Goal: Task Accomplishment & Management: Manage account settings

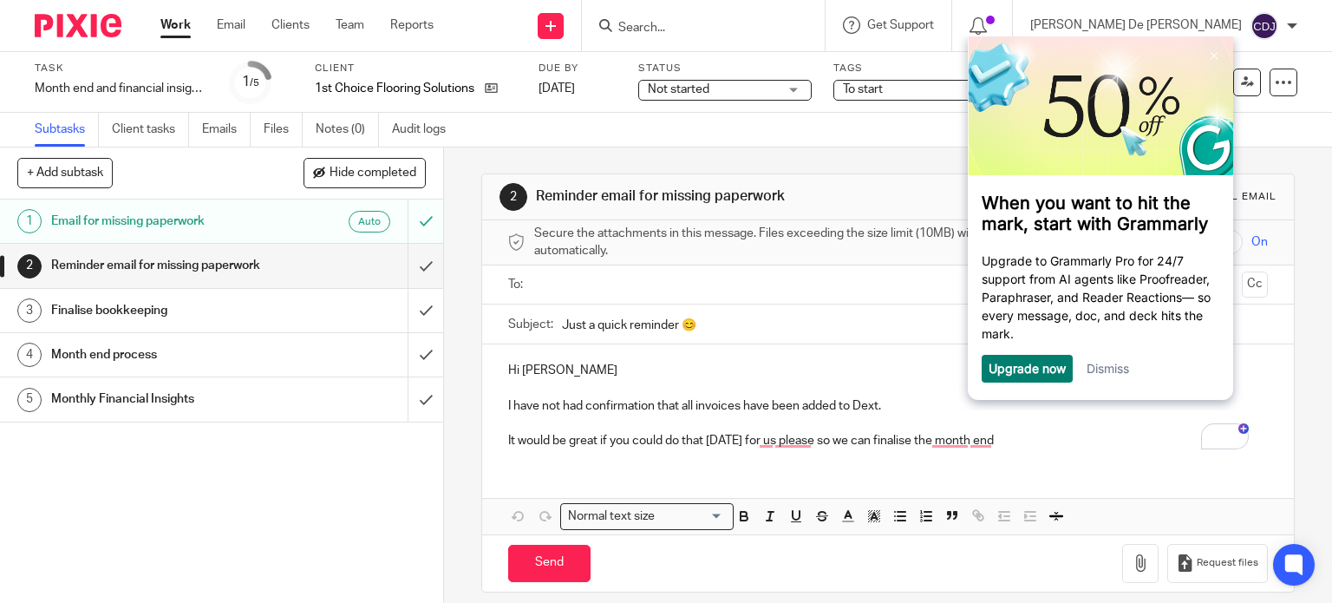
click at [1285, 242] on div "2 Reminder email for missing paperwork Manual email Secure the attachments in t…" at bounding box center [888, 374] width 888 height 455
click at [342, 324] on link "3 Finalise bookkeeping" at bounding box center [204, 310] width 408 height 43
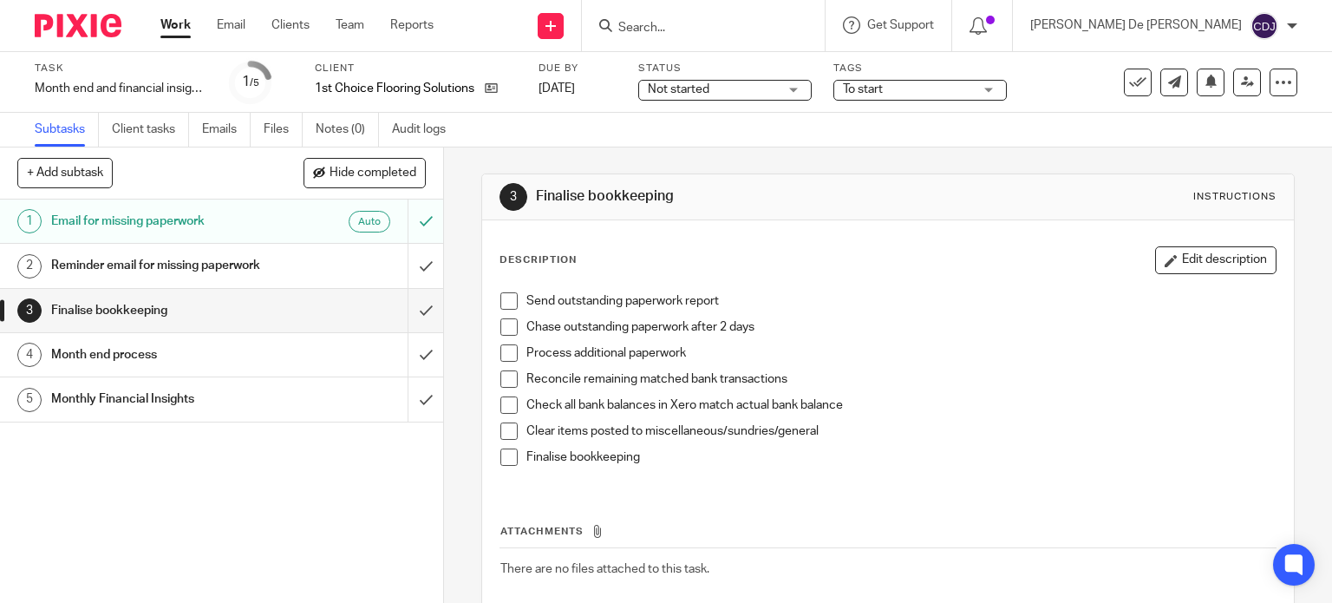
click at [983, 91] on div "To start" at bounding box center [919, 90] width 173 height 21
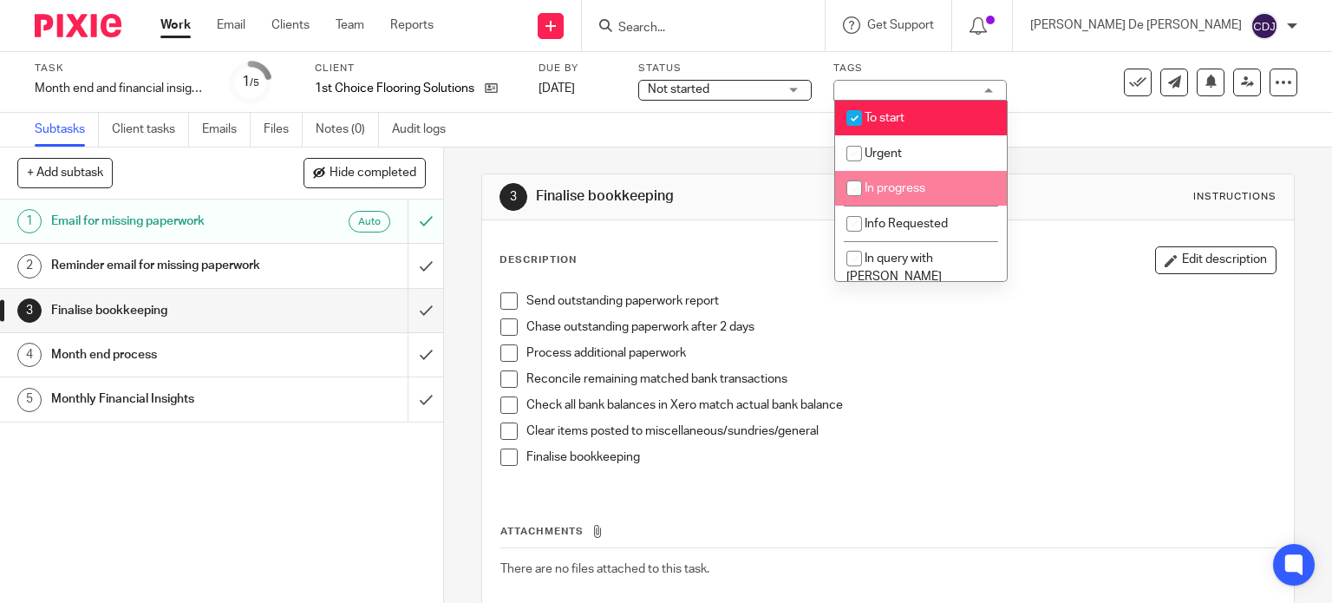
click at [923, 198] on li "In progress" at bounding box center [921, 189] width 172 height 36
checkbox input "true"
click at [894, 117] on span "To start" at bounding box center [884, 118] width 40 height 12
checkbox input "false"
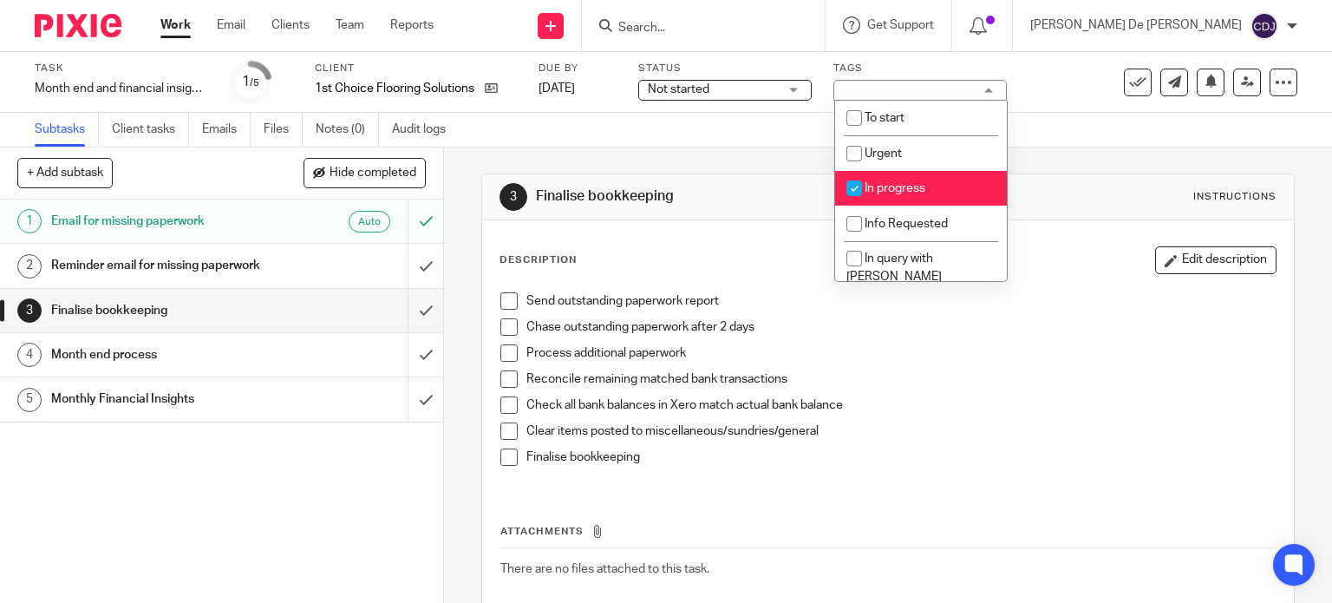
click at [760, 82] on span "Not started" at bounding box center [713, 90] width 130 height 18
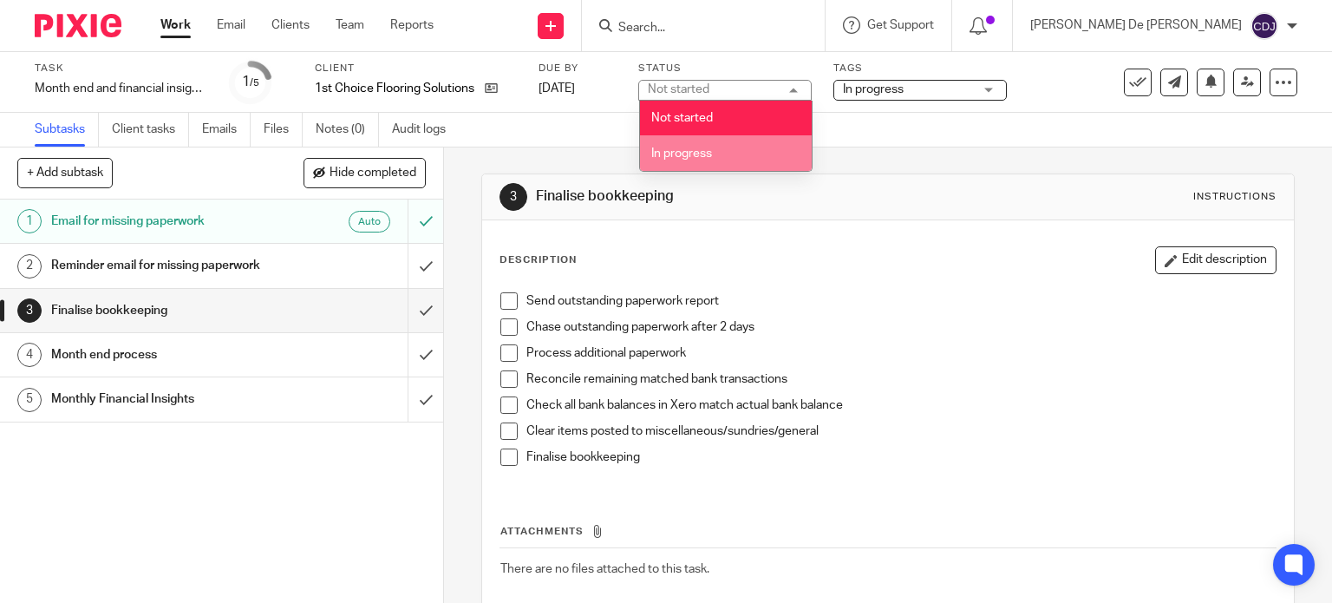
click at [747, 155] on li "In progress" at bounding box center [726, 153] width 172 height 36
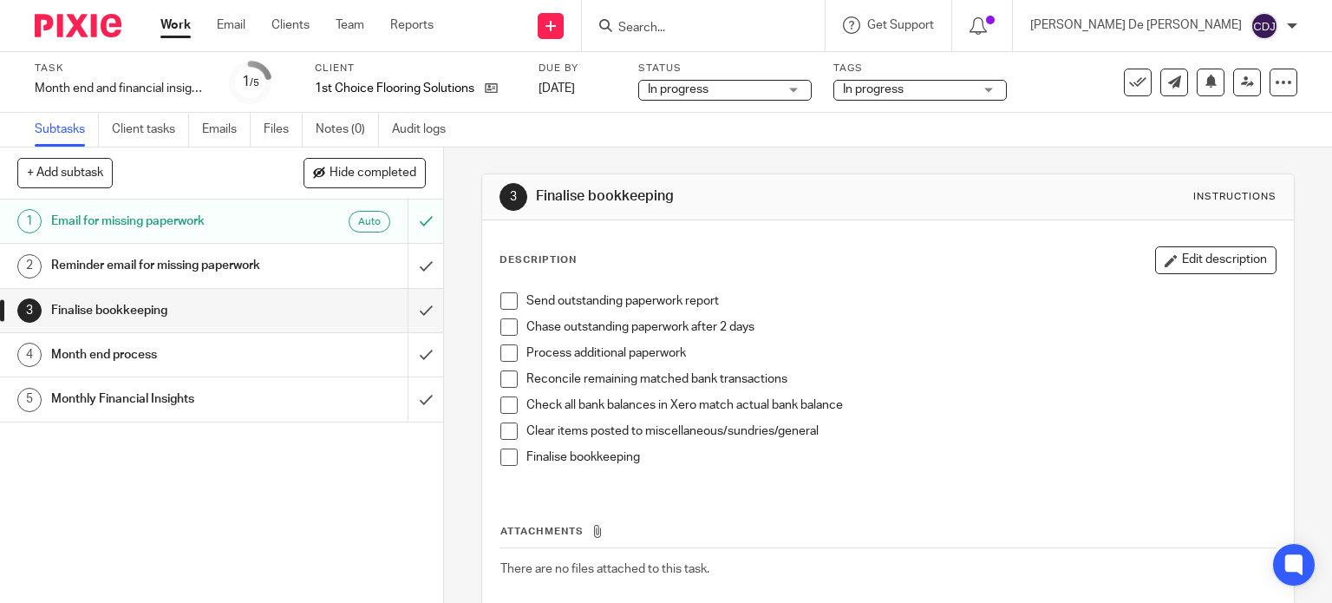
click at [503, 374] on span at bounding box center [508, 378] width 17 height 17
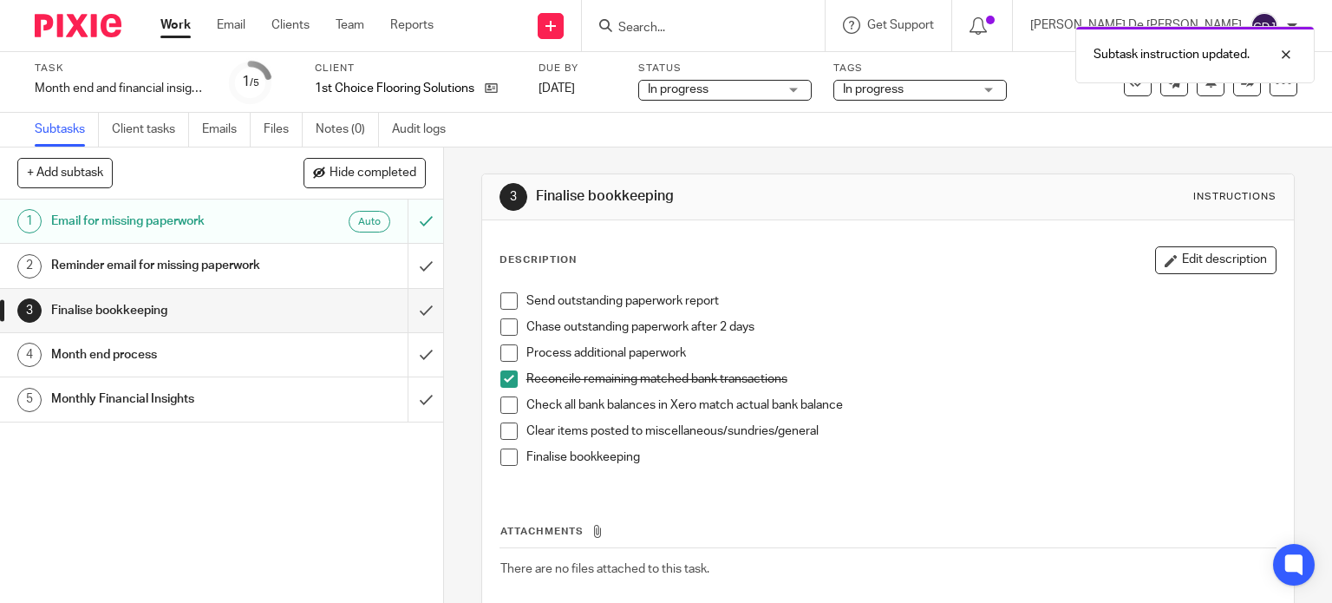
click at [507, 398] on span at bounding box center [508, 404] width 17 height 17
click at [506, 414] on li "Check all bank balances in Xero match actual bank balance" at bounding box center [888, 409] width 776 height 26
click at [500, 407] on span at bounding box center [508, 404] width 17 height 17
click at [505, 458] on span at bounding box center [508, 456] width 17 height 17
click at [506, 458] on span at bounding box center [508, 456] width 17 height 17
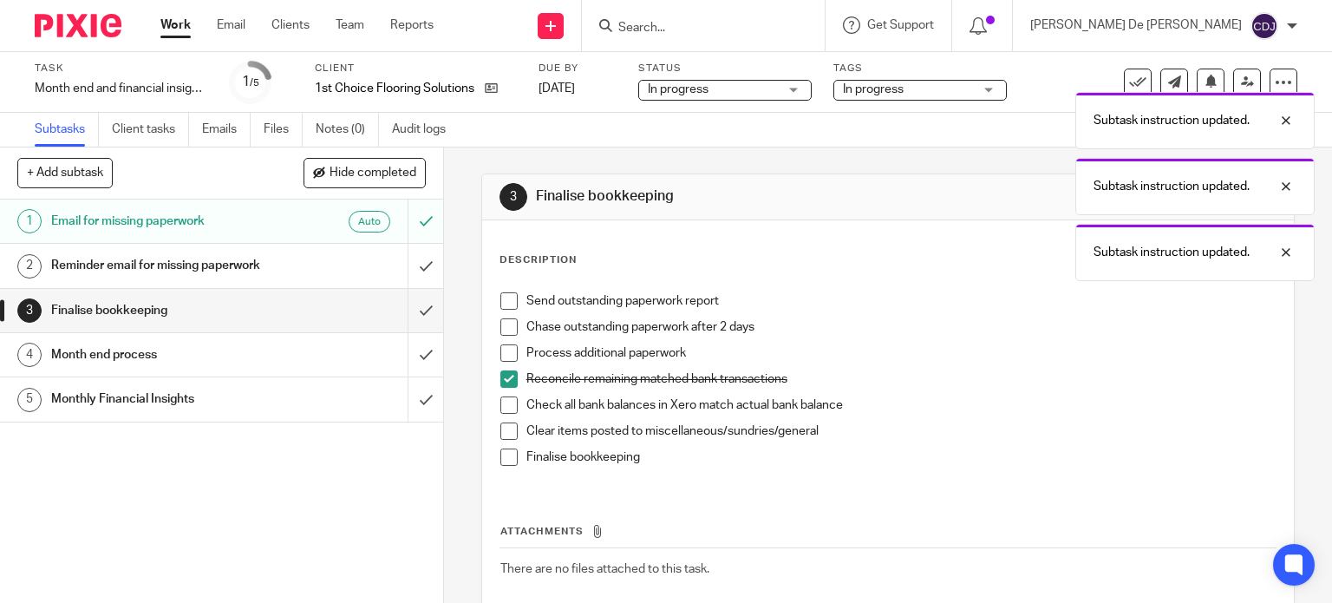
click at [319, 356] on div "Month end process" at bounding box center [220, 355] width 339 height 26
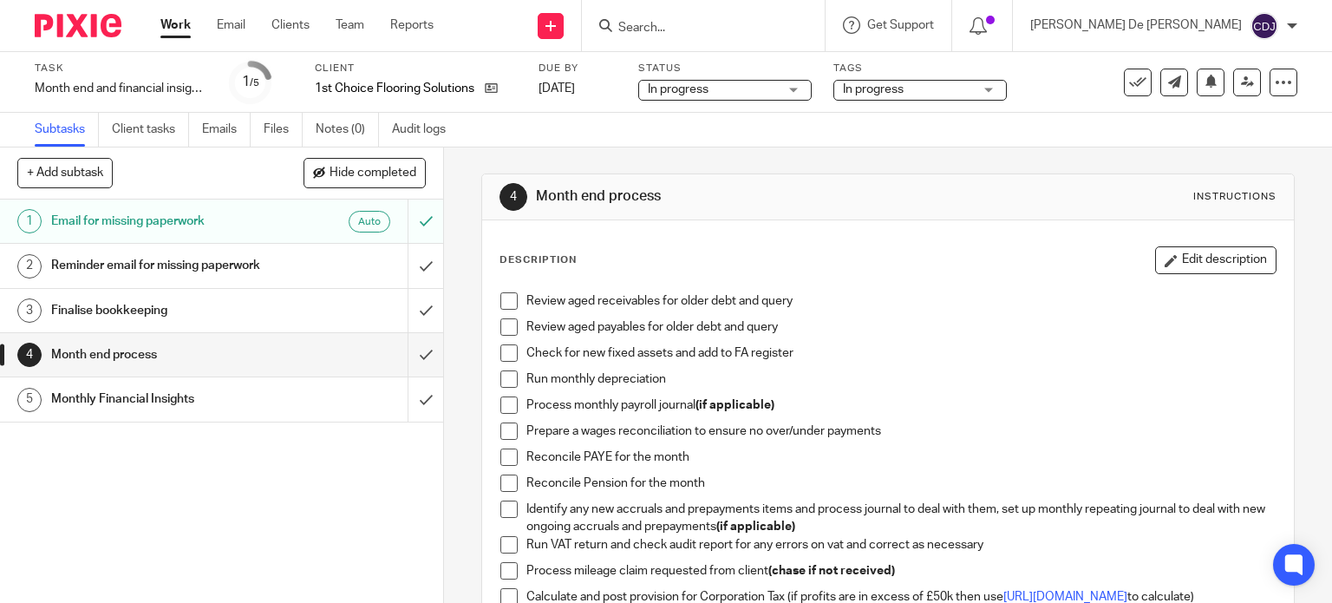
click at [500, 301] on span at bounding box center [508, 300] width 17 height 17
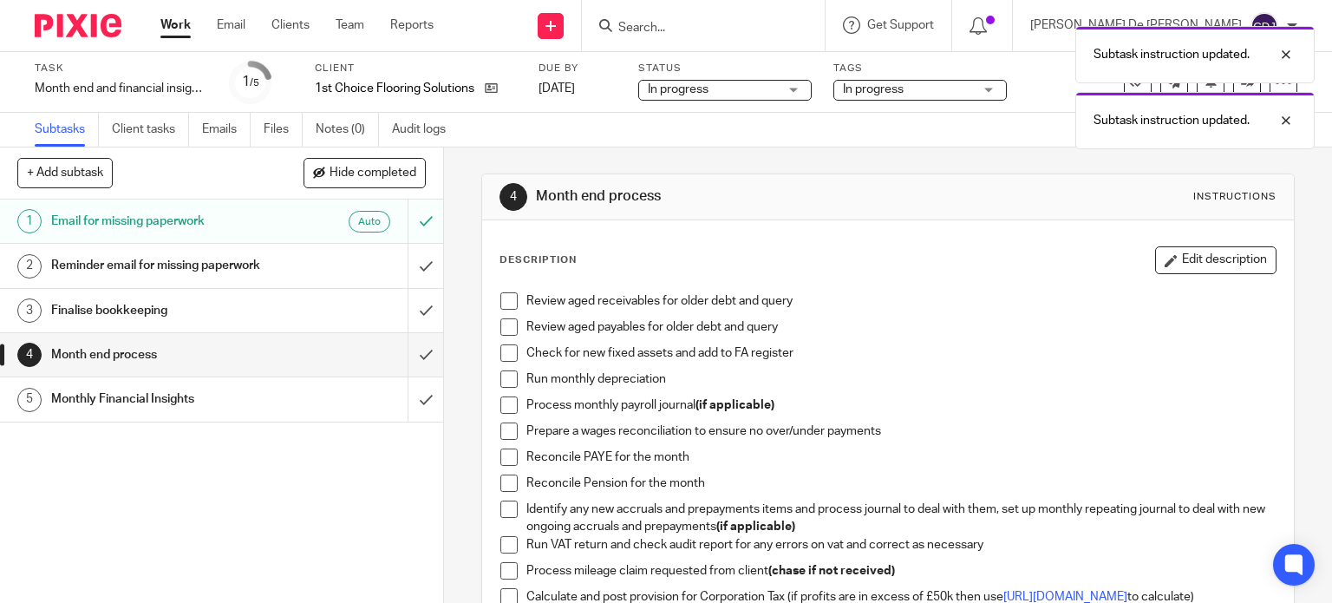
click at [500, 323] on span at bounding box center [508, 326] width 17 height 17
click at [500, 297] on span at bounding box center [508, 300] width 17 height 17
click at [502, 297] on span at bounding box center [508, 300] width 17 height 17
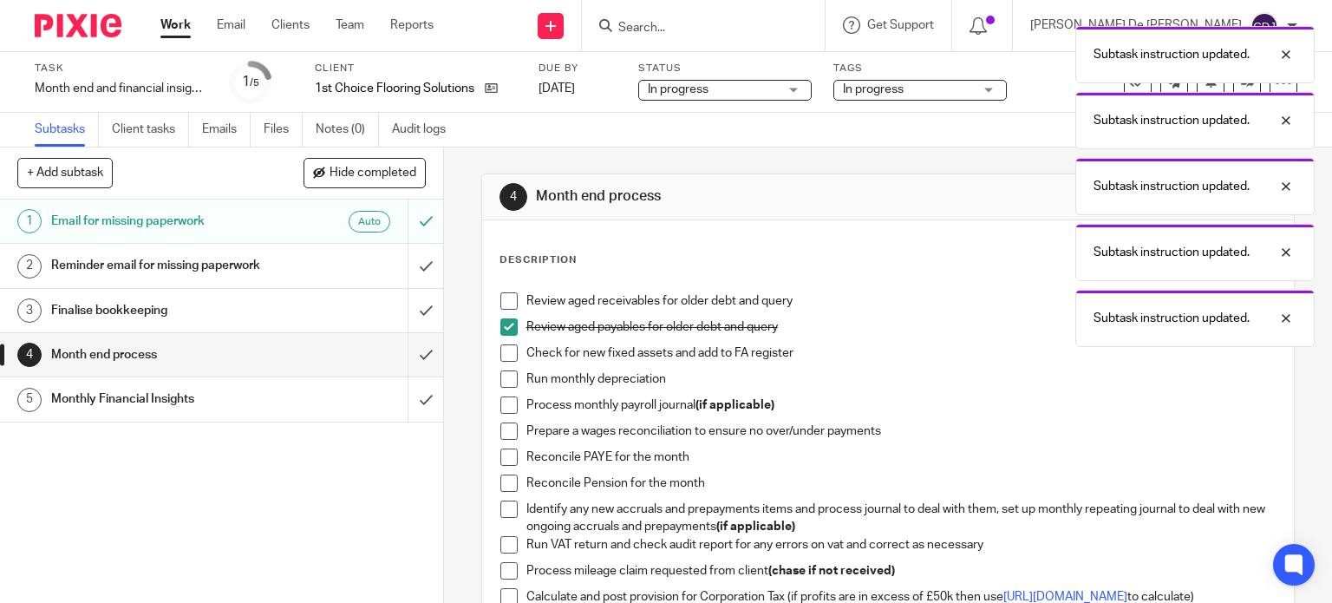
click at [506, 349] on span at bounding box center [508, 352] width 17 height 17
click at [503, 288] on div "Review aged receivables for older debt and query Review aged payables for older…" at bounding box center [888, 503] width 793 height 439
click at [506, 290] on div "Review aged receivables for older debt and query Review aged payables for older…" at bounding box center [888, 503] width 793 height 439
click at [510, 298] on span at bounding box center [508, 300] width 17 height 17
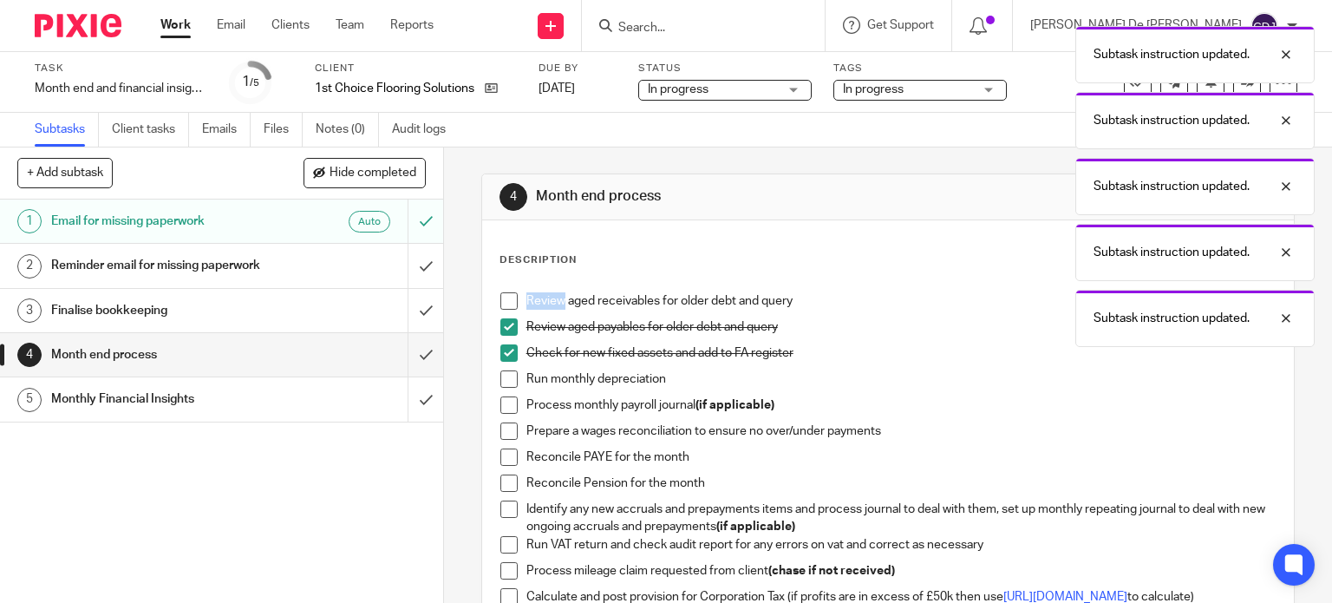
click at [500, 296] on span at bounding box center [508, 300] width 17 height 17
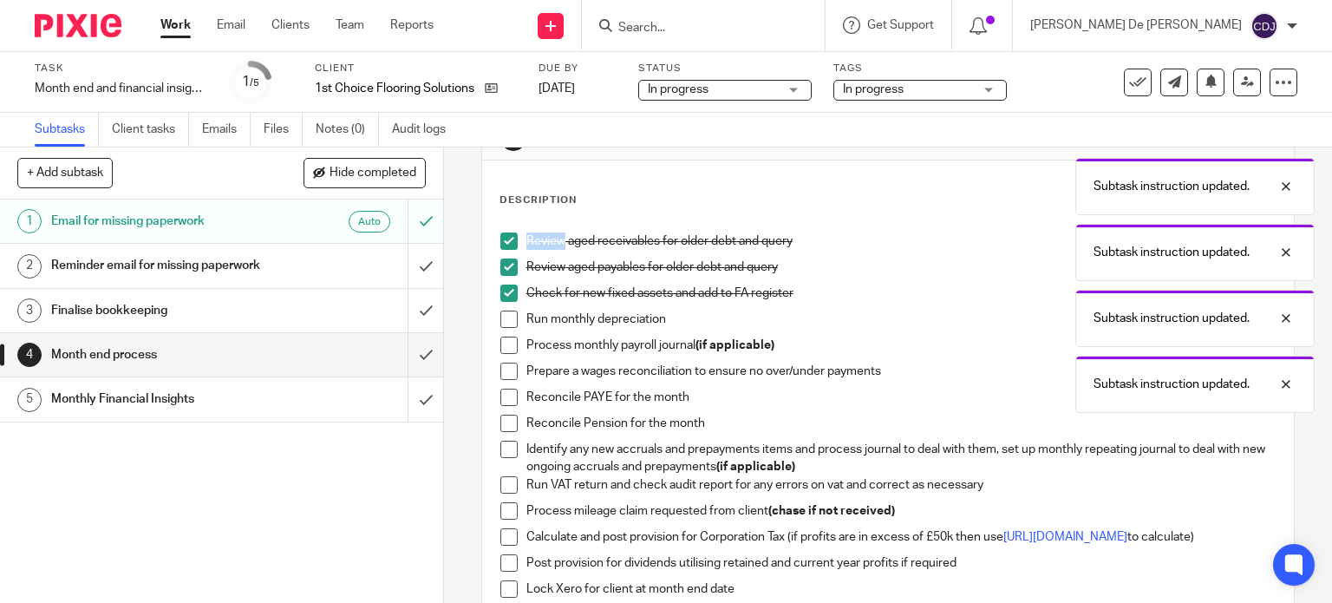
scroll to position [87, 0]
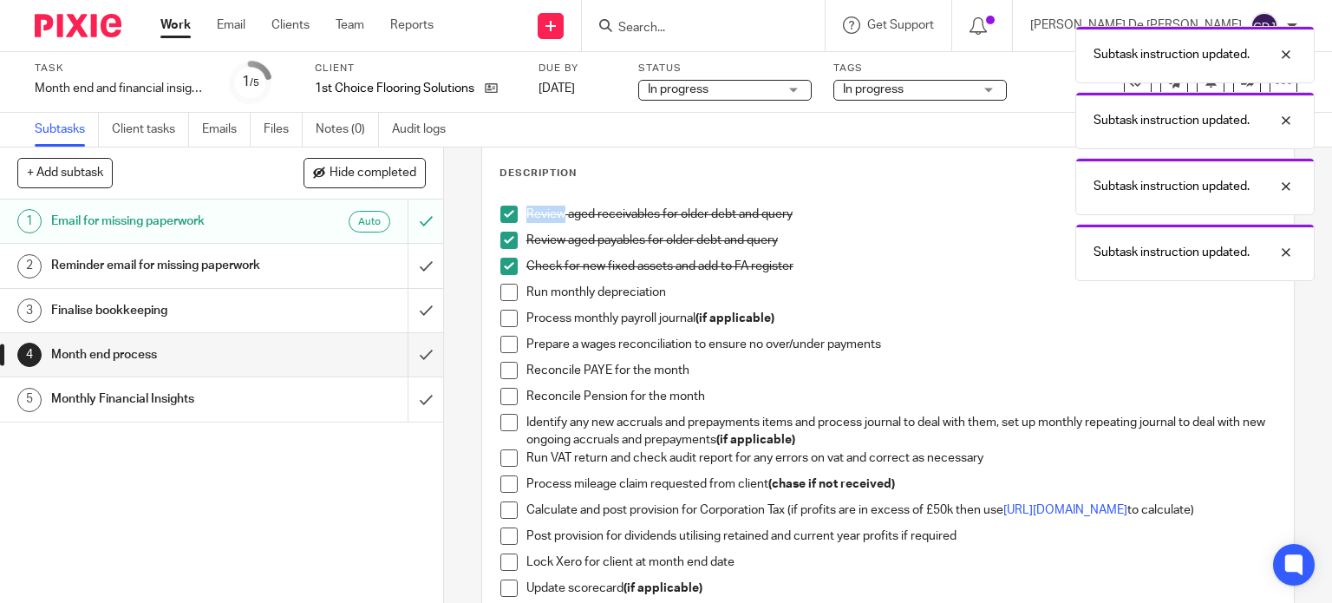
click at [506, 318] on span at bounding box center [508, 318] width 17 height 17
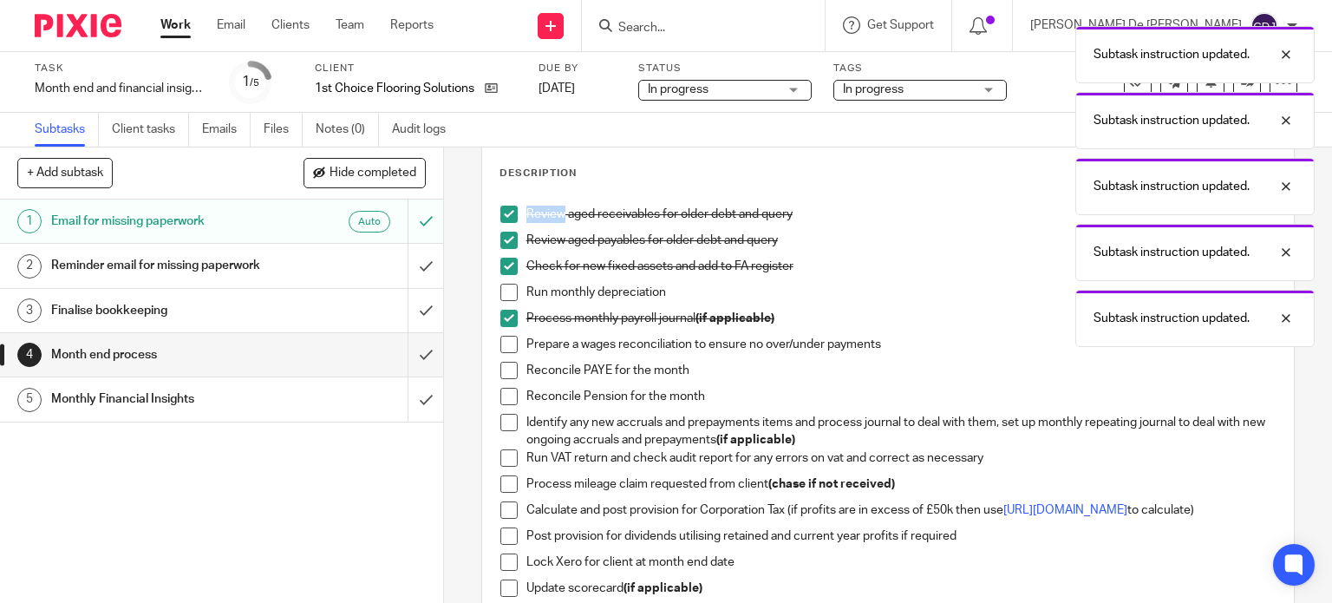
click at [503, 345] on span at bounding box center [508, 344] width 17 height 17
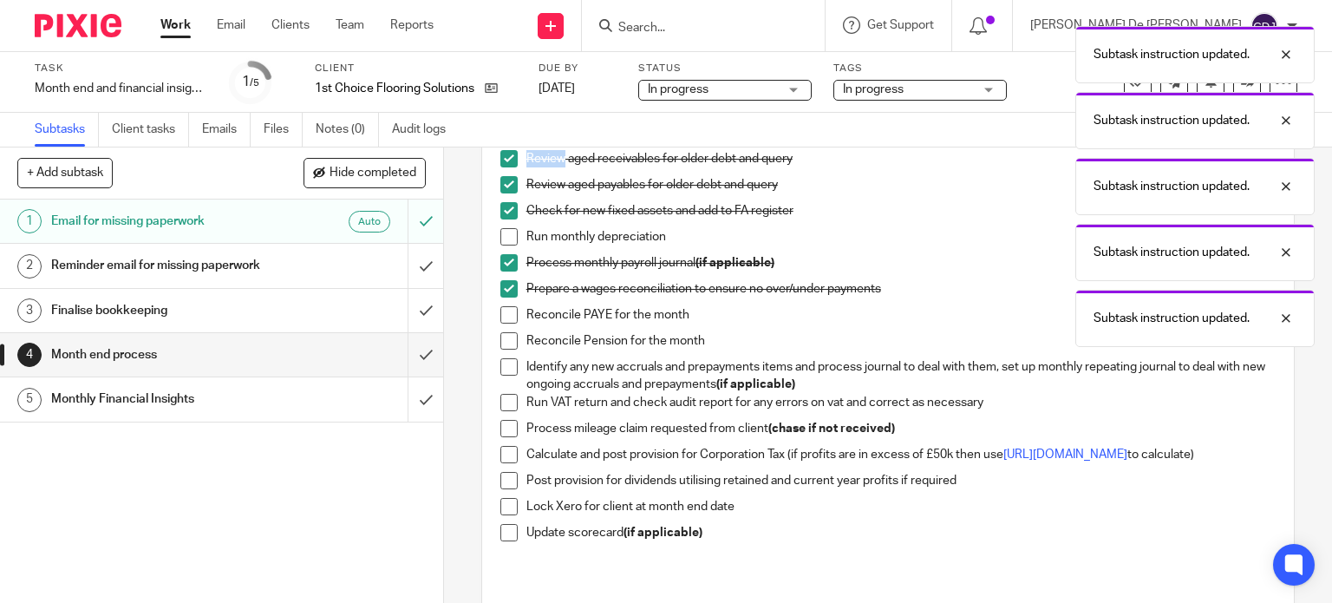
scroll to position [173, 0]
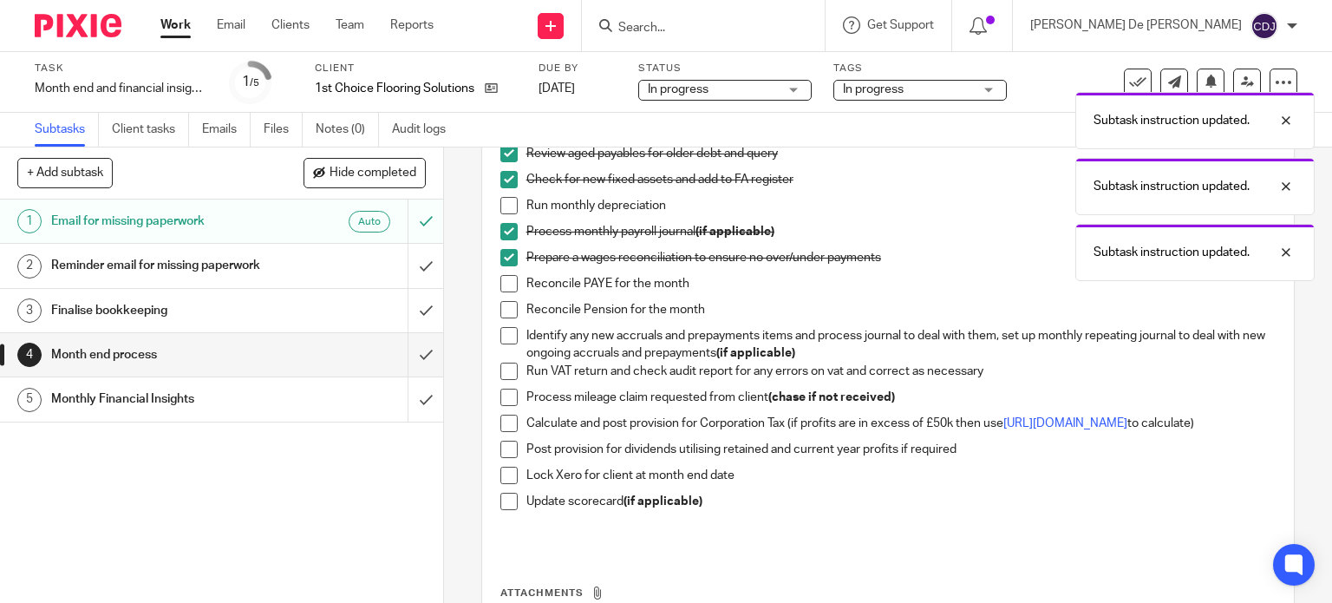
click at [502, 285] on span at bounding box center [508, 283] width 17 height 17
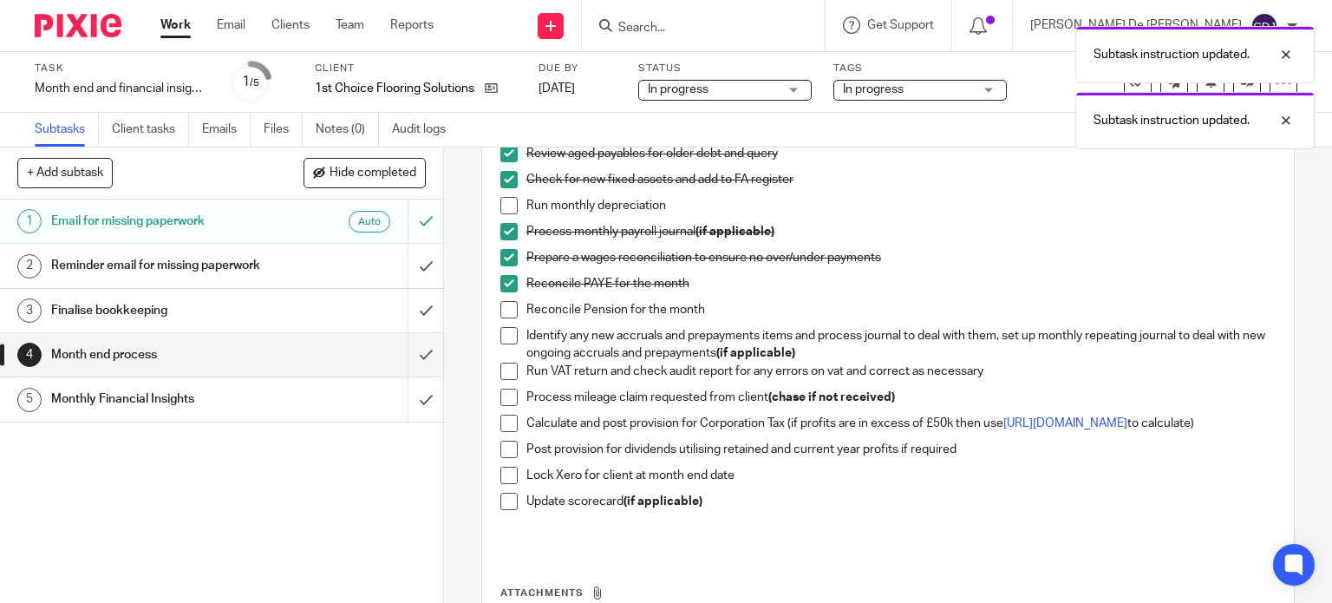
click at [502, 319] on li "Reconcile Pension for the month" at bounding box center [888, 314] width 776 height 26
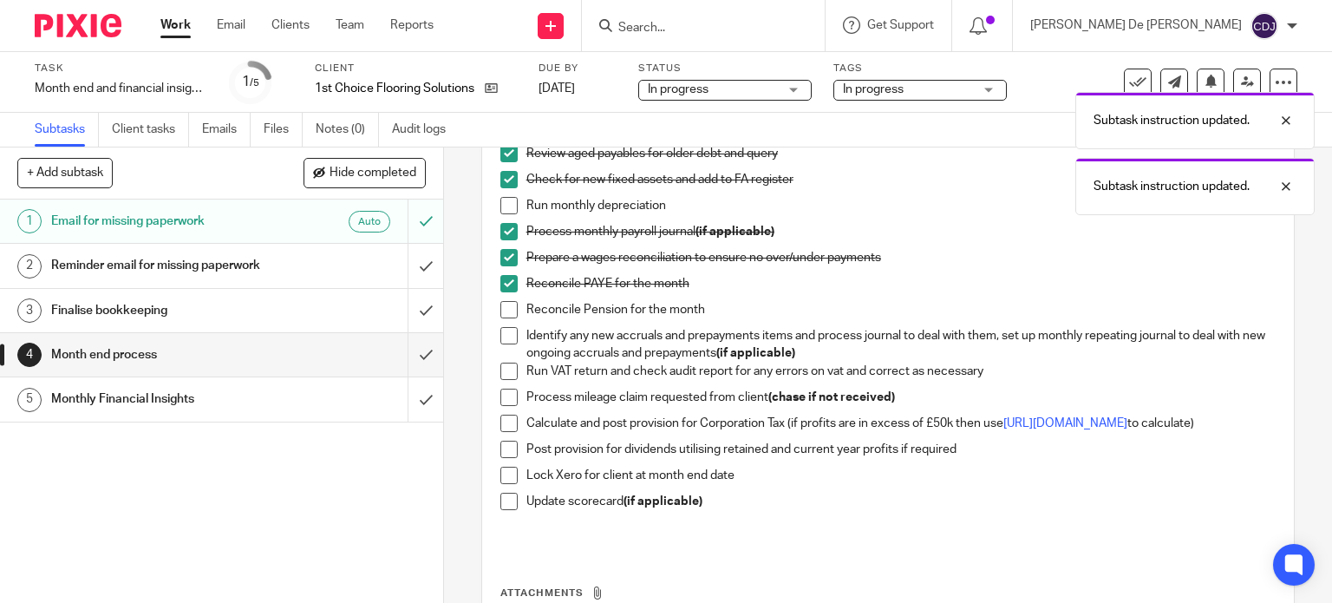
click at [500, 310] on span at bounding box center [508, 309] width 17 height 17
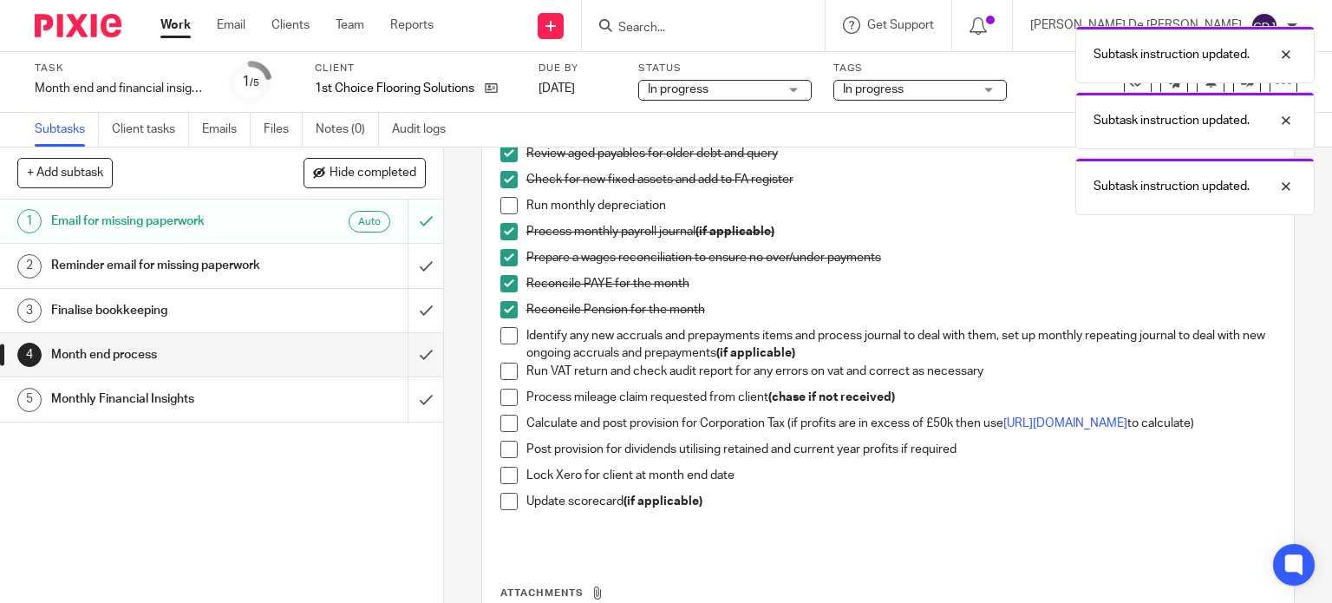
click at [500, 339] on span at bounding box center [508, 335] width 17 height 17
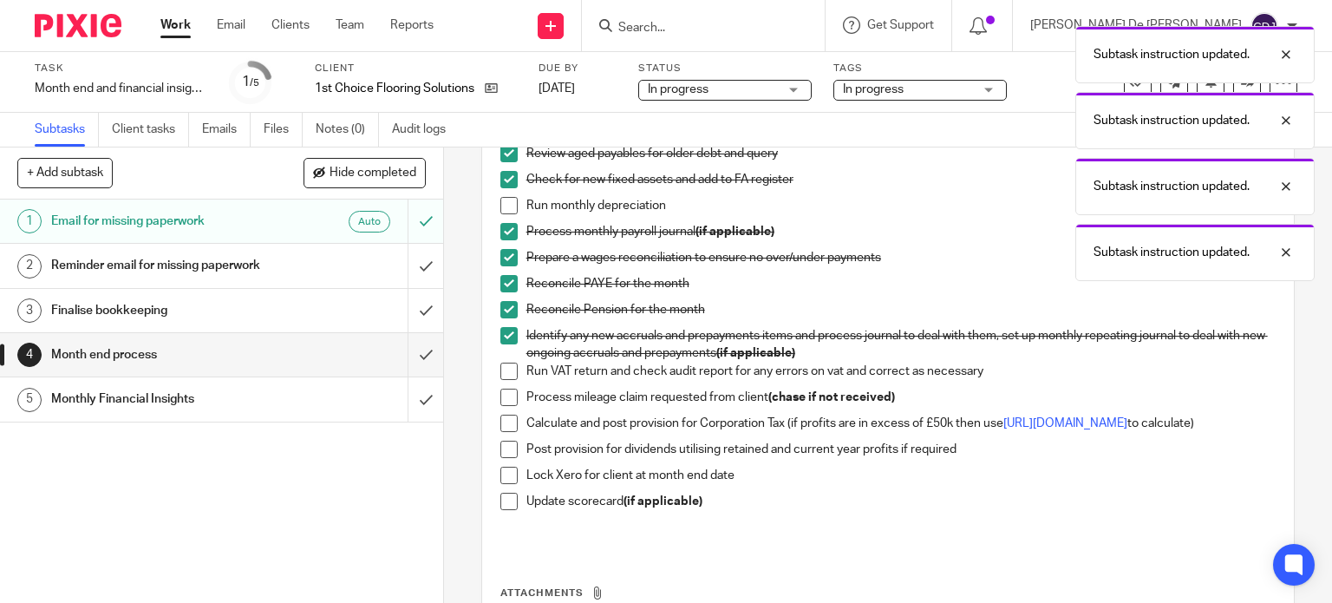
click at [506, 365] on span at bounding box center [508, 370] width 17 height 17
click at [1003, 429] on link "[URL][DOMAIN_NAME]" at bounding box center [1065, 423] width 124 height 12
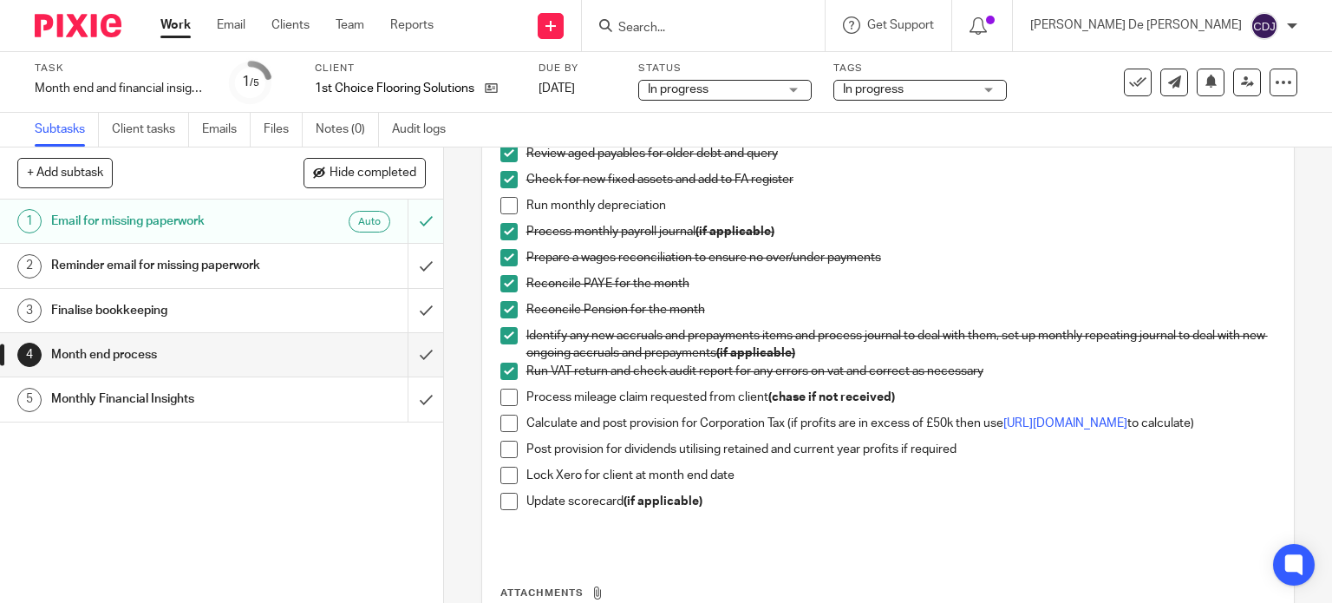
click at [500, 419] on span at bounding box center [508, 422] width 17 height 17
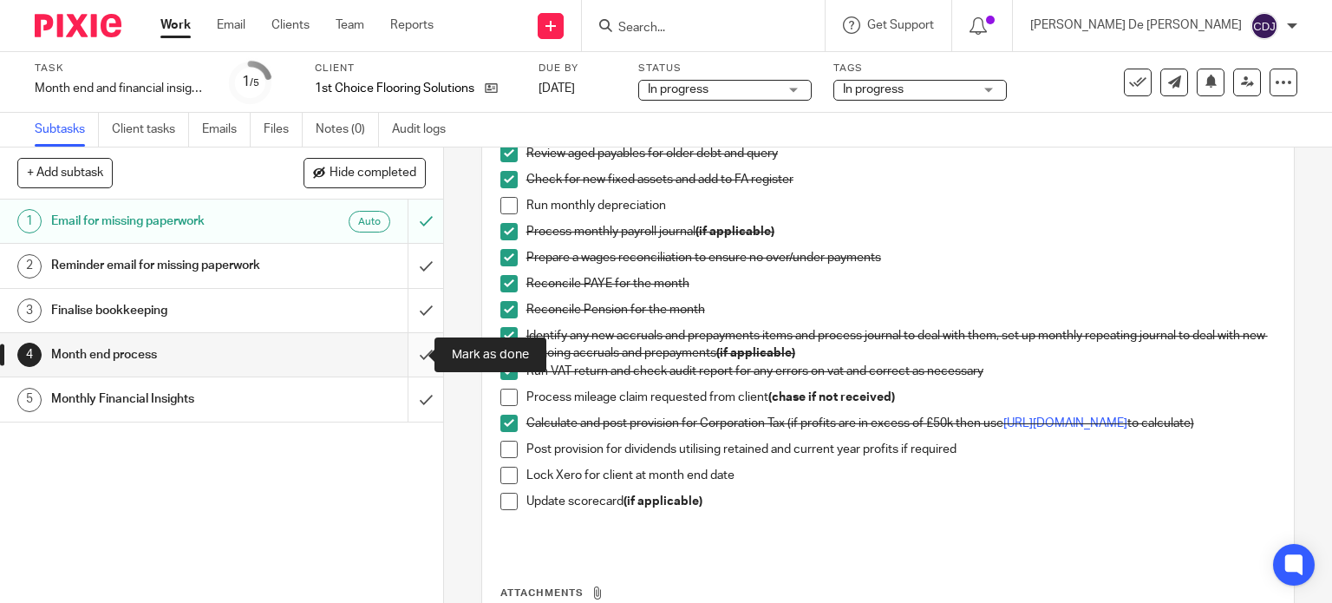
click at [415, 350] on input "submit" at bounding box center [221, 354] width 443 height 43
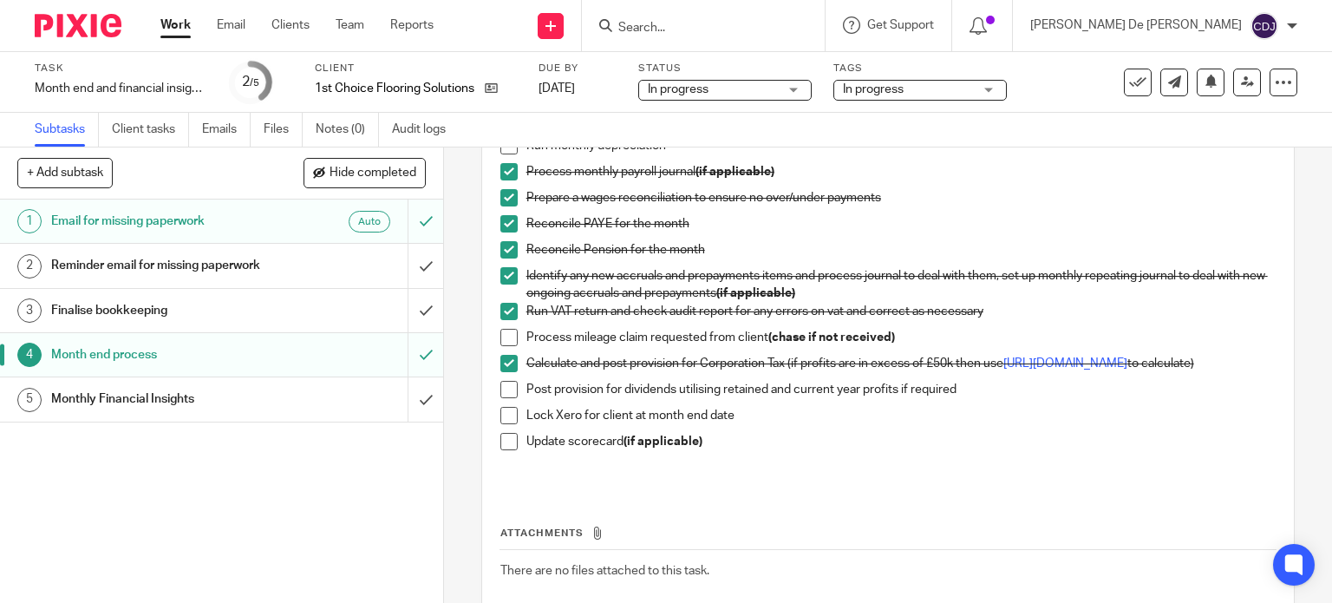
scroll to position [260, 0]
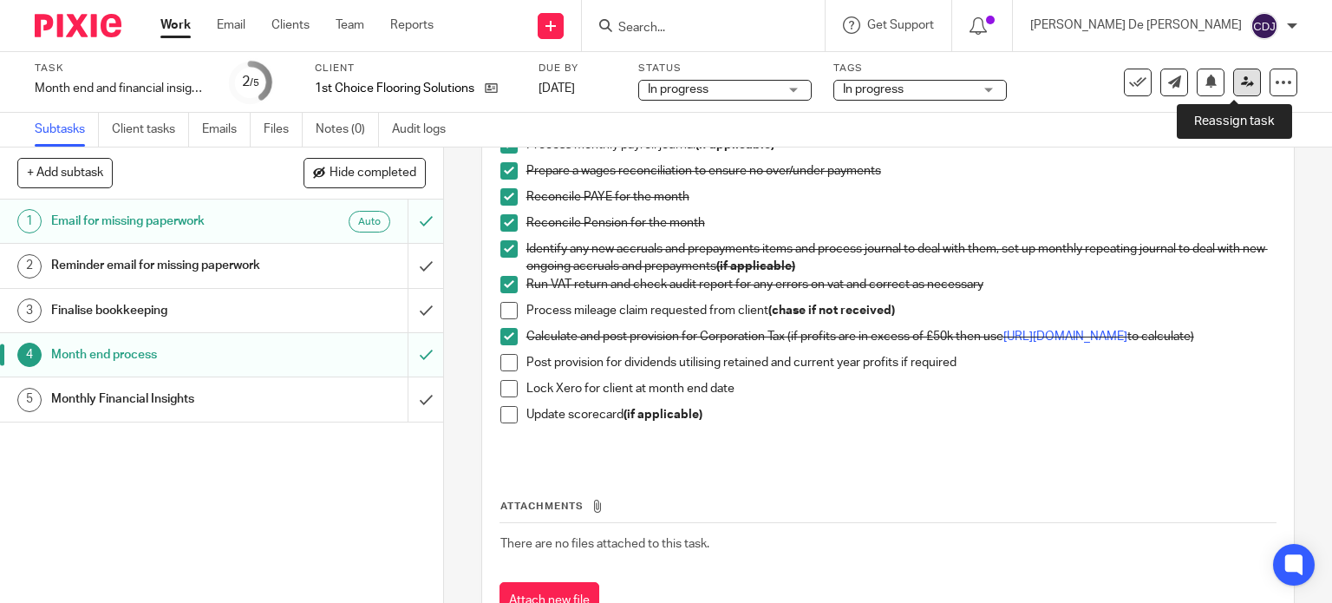
click at [1247, 79] on link at bounding box center [1247, 82] width 28 height 28
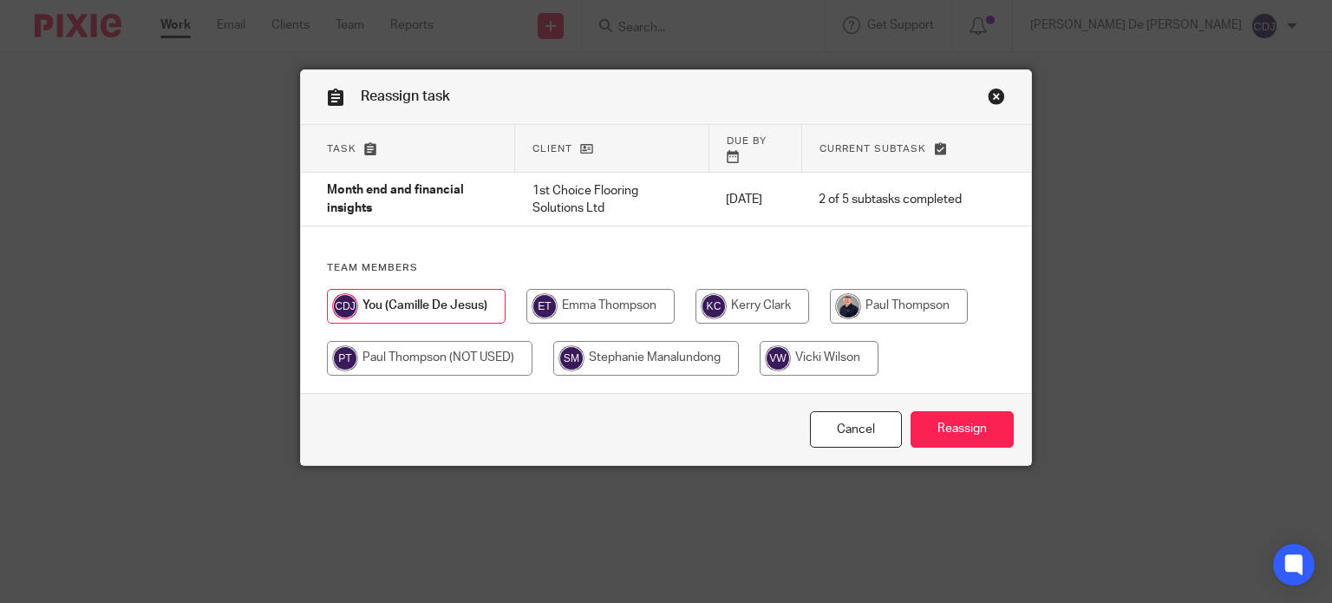
click at [864, 290] on input "radio" at bounding box center [899, 306] width 138 height 35
radio input "true"
click at [938, 435] on input "Reassign" at bounding box center [961, 429] width 103 height 37
